Goal: Information Seeking & Learning: Find specific fact

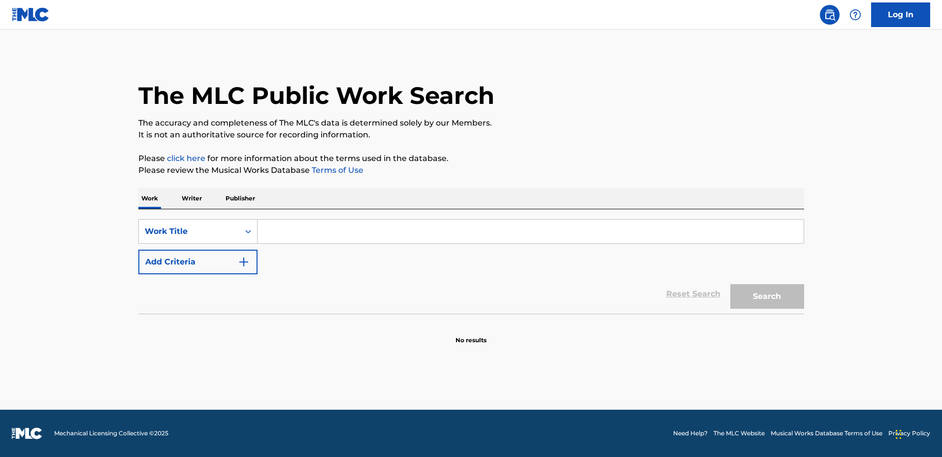
click at [521, 228] on input "Search Form" at bounding box center [531, 232] width 546 height 24
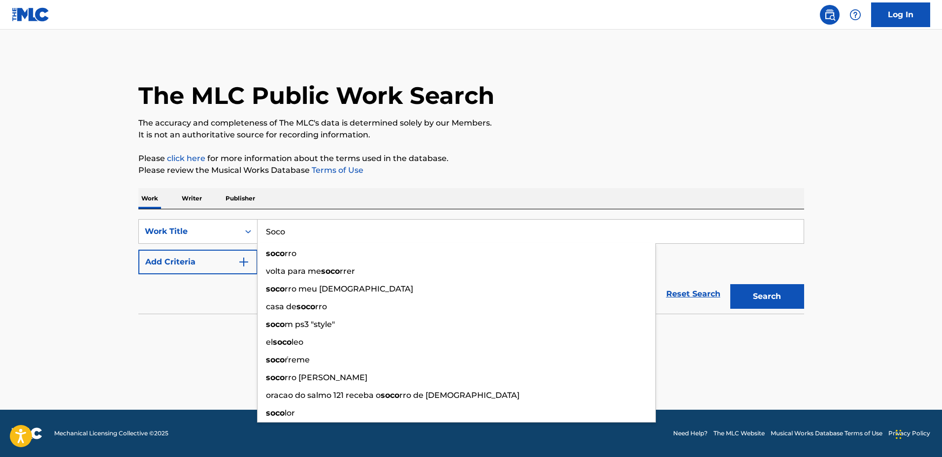
type input "Soco"
click at [189, 257] on button "Add Criteria" at bounding box center [197, 262] width 119 height 25
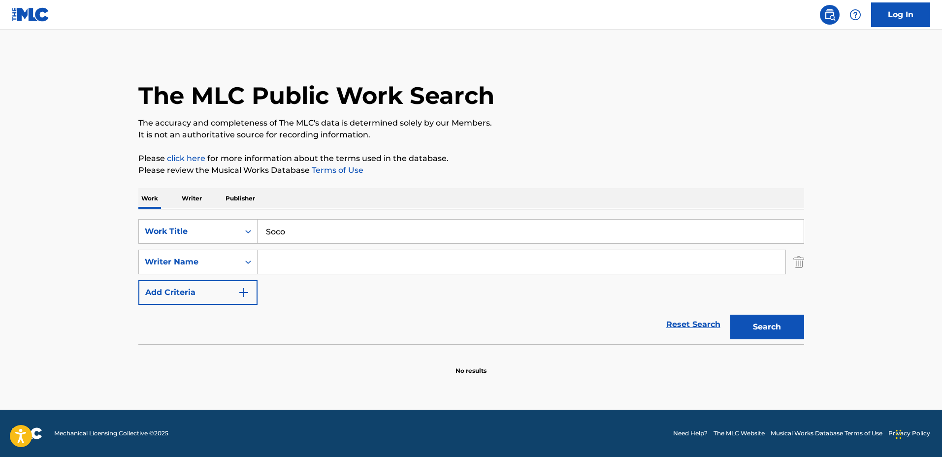
click at [294, 253] on input "Search Form" at bounding box center [522, 262] width 528 height 24
click at [318, 269] on input "Search Form" at bounding box center [522, 262] width 528 height 24
paste input "Ifeanyi"
click at [334, 267] on input "Ifeanyi" at bounding box center [522, 262] width 528 height 24
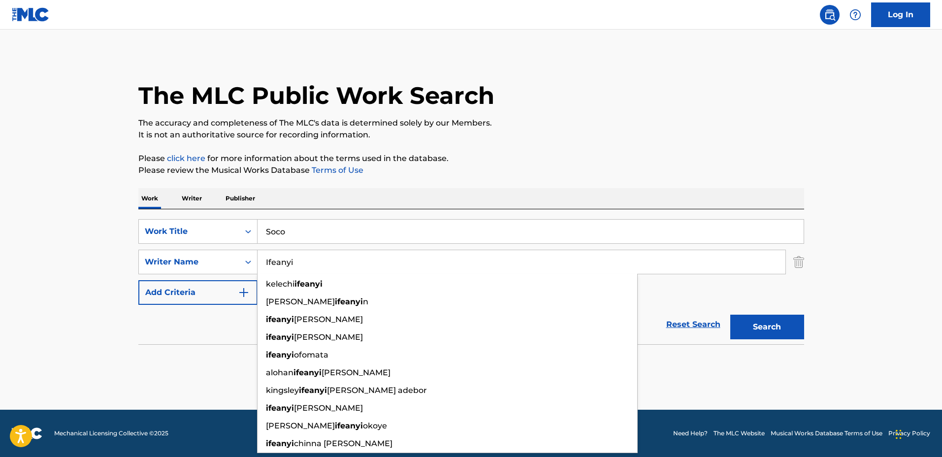
paste input "Bosah"
click at [730, 315] on button "Search" at bounding box center [767, 327] width 74 height 25
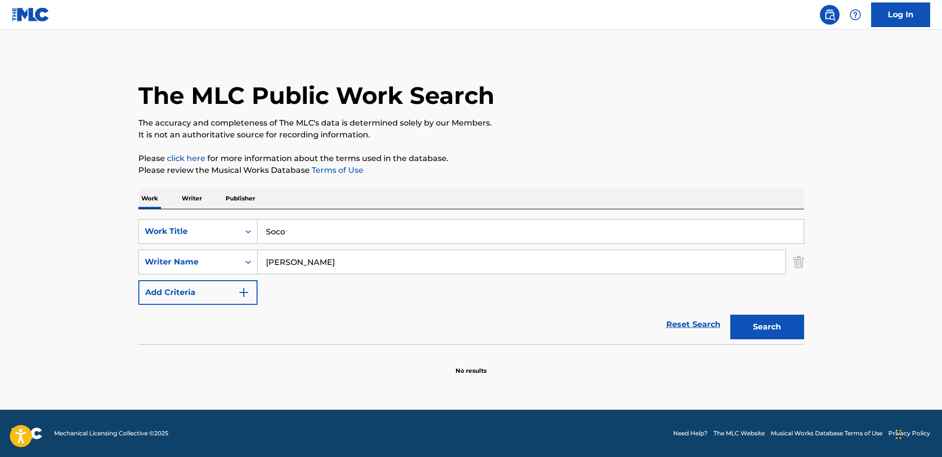
click at [299, 261] on input "[PERSON_NAME]" at bounding box center [522, 262] width 528 height 24
drag, startPoint x: 293, startPoint y: 262, endPoint x: 312, endPoint y: 269, distance: 20.6
click at [294, 262] on input "[PERSON_NAME]" at bounding box center [522, 262] width 528 height 24
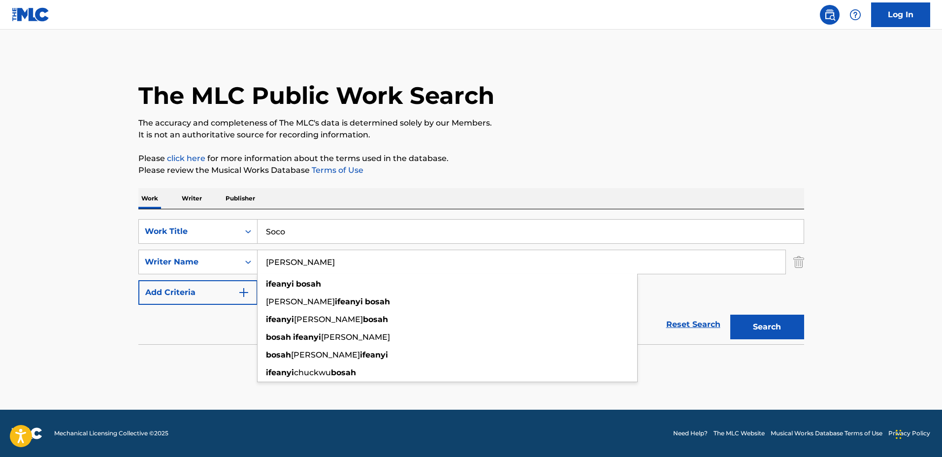
paste input "[PERSON_NAME]"
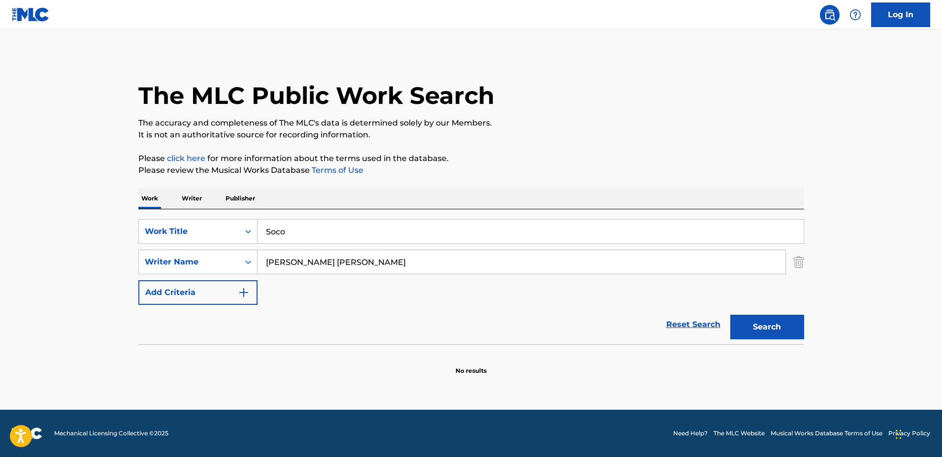
type input "[PERSON_NAME] [PERSON_NAME]"
click at [730, 315] on button "Search" at bounding box center [767, 327] width 74 height 25
click at [372, 260] on input "[PERSON_NAME] [PERSON_NAME]" at bounding box center [522, 262] width 528 height 24
click at [347, 228] on input "Soco" at bounding box center [531, 232] width 546 height 24
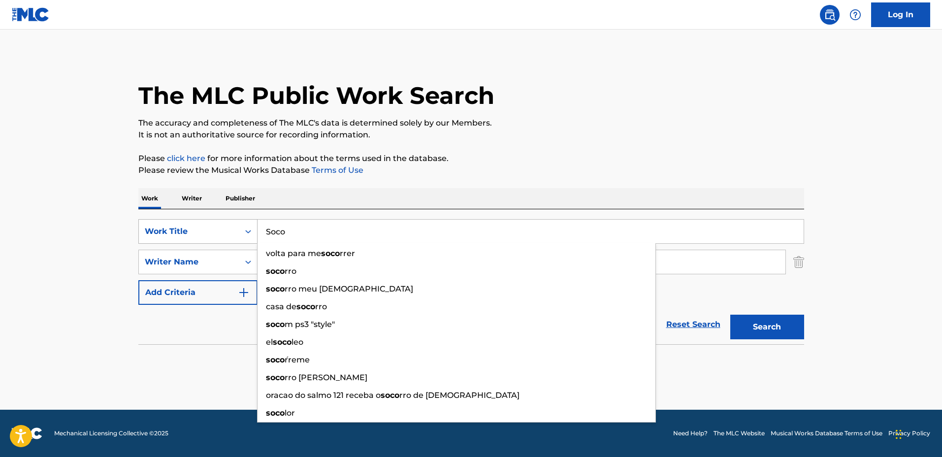
drag, startPoint x: 218, startPoint y: 221, endPoint x: 205, endPoint y: 221, distance: 12.8
click at [205, 221] on div "SearchWithCriteria7c9a0030-06f7-4fd9-8b54-c38b0690e001 Work Title Soco volta pa…" at bounding box center [471, 231] width 666 height 25
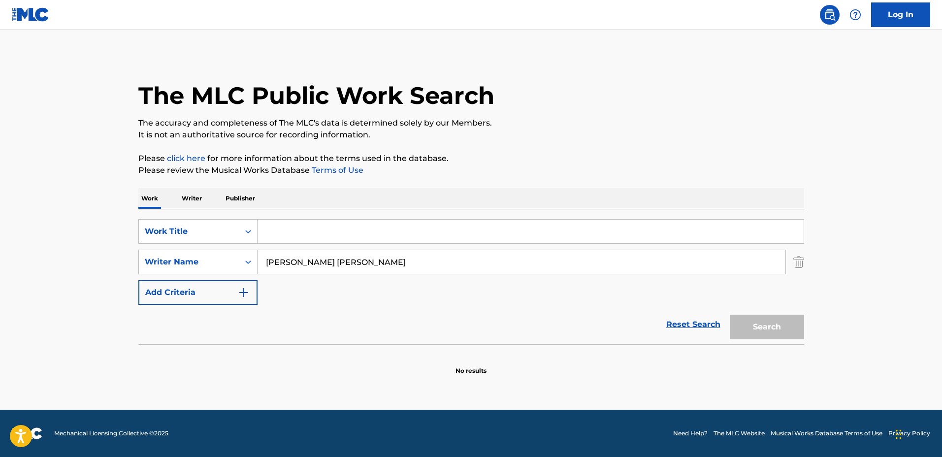
click at [409, 225] on input "Search Form" at bounding box center [531, 232] width 546 height 24
paste input "There She Goes"
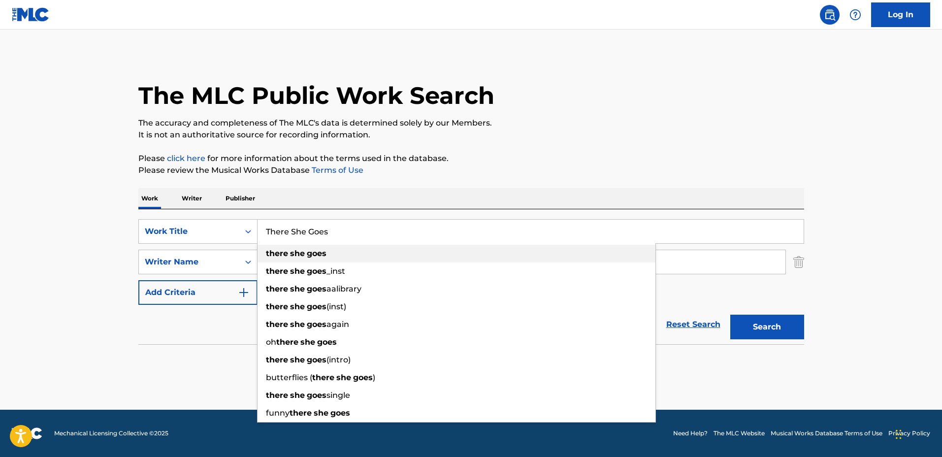
click at [548, 257] on div "there she goes" at bounding box center [457, 254] width 398 height 18
type input "there she goes"
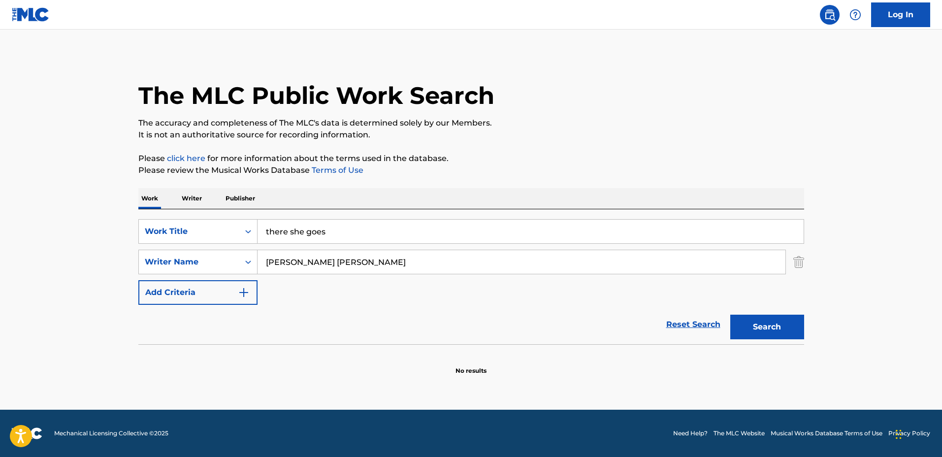
click at [793, 315] on button "Search" at bounding box center [767, 327] width 74 height 25
